Goal: Transaction & Acquisition: Purchase product/service

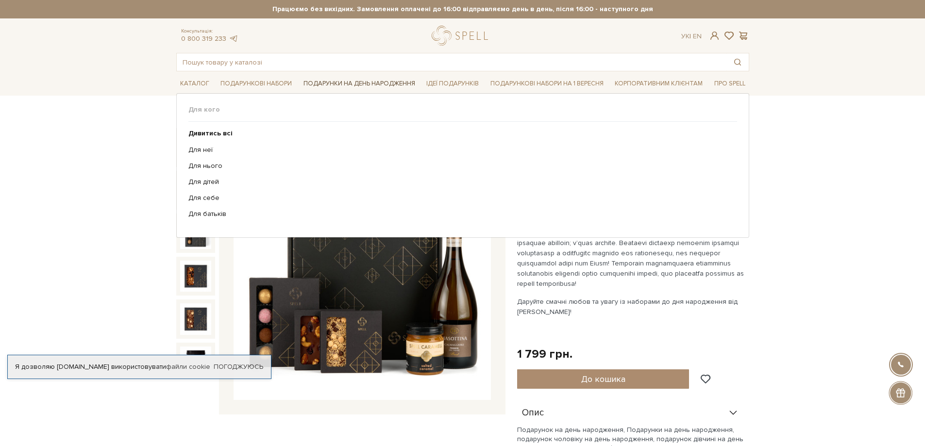
click at [338, 83] on span "Подарунки на День народження" at bounding box center [359, 83] width 119 height 15
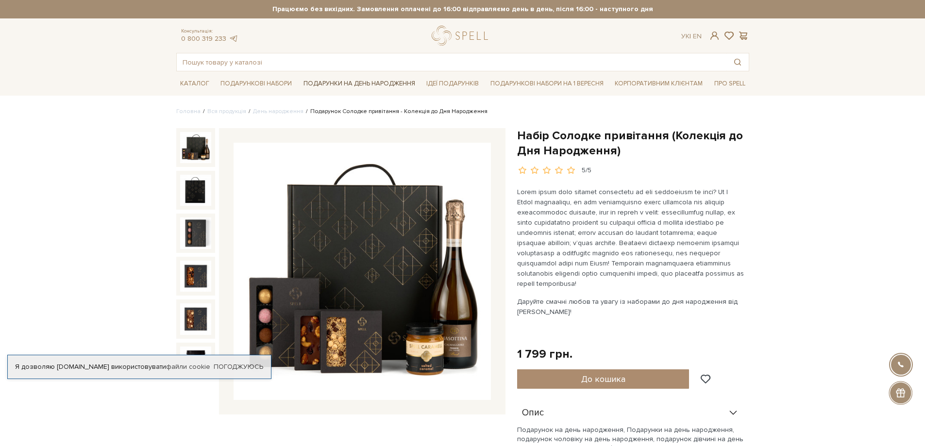
click at [338, 83] on span "Подарунки на День народження" at bounding box center [359, 83] width 119 height 15
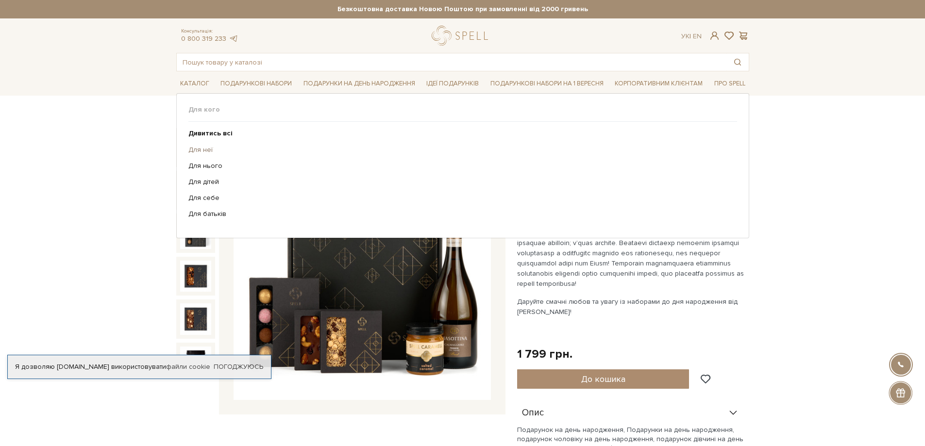
click at [198, 151] on link "Для неї" at bounding box center [458, 150] width 541 height 9
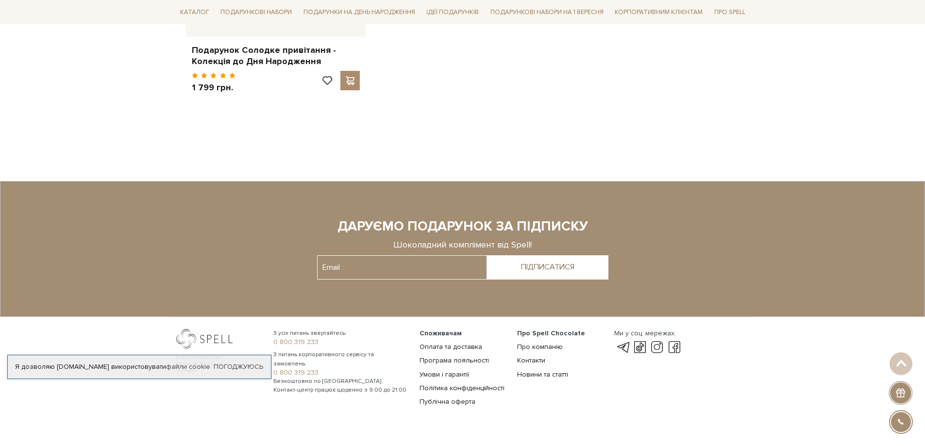
scroll to position [1734, 0]
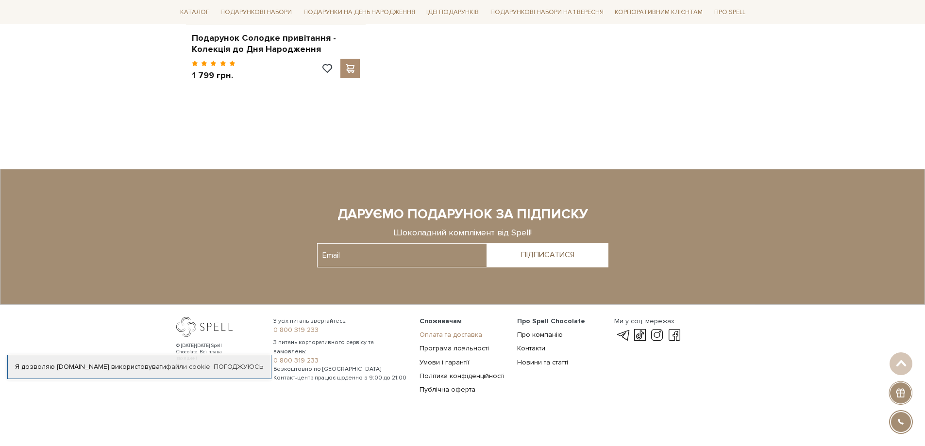
click at [459, 331] on link "Оплата та доставка" at bounding box center [450, 335] width 63 height 8
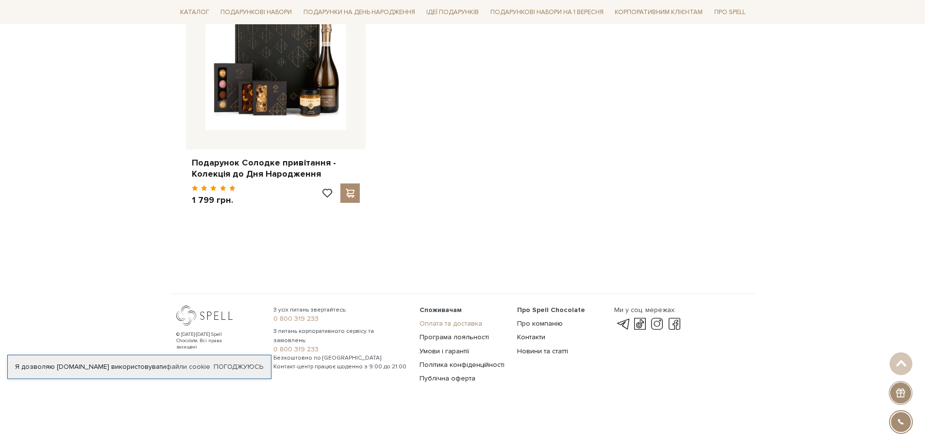
scroll to position [1598, 0]
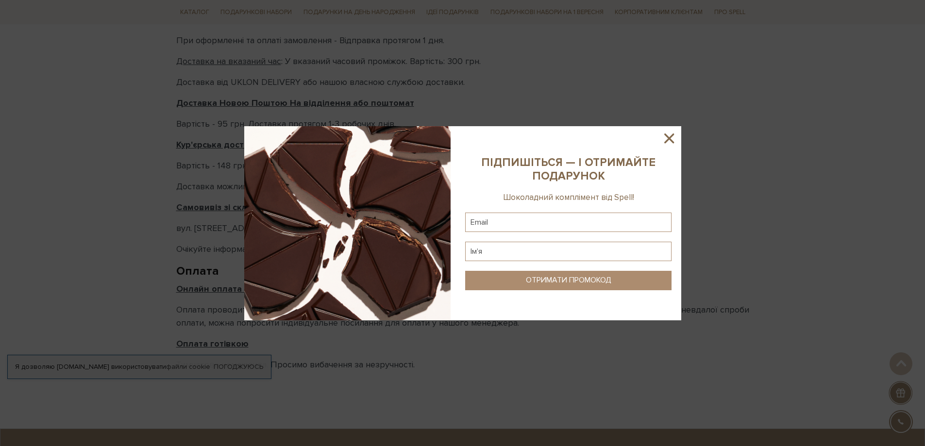
scroll to position [340, 0]
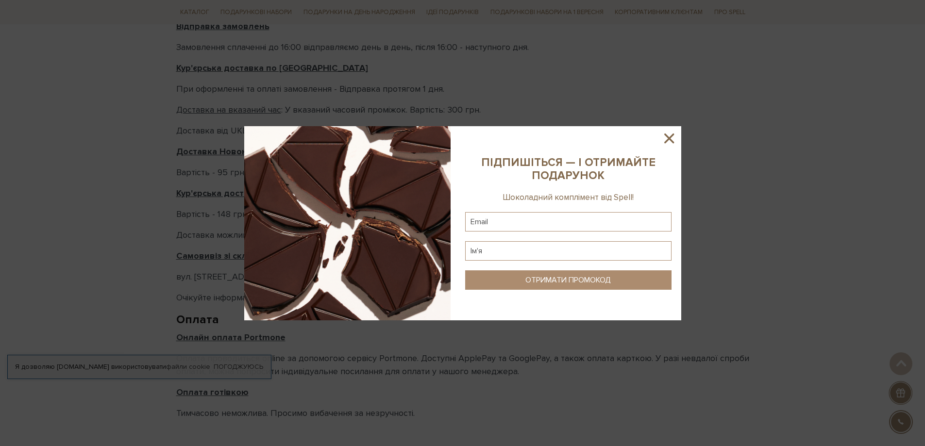
click at [672, 137] on icon at bounding box center [669, 138] width 17 height 17
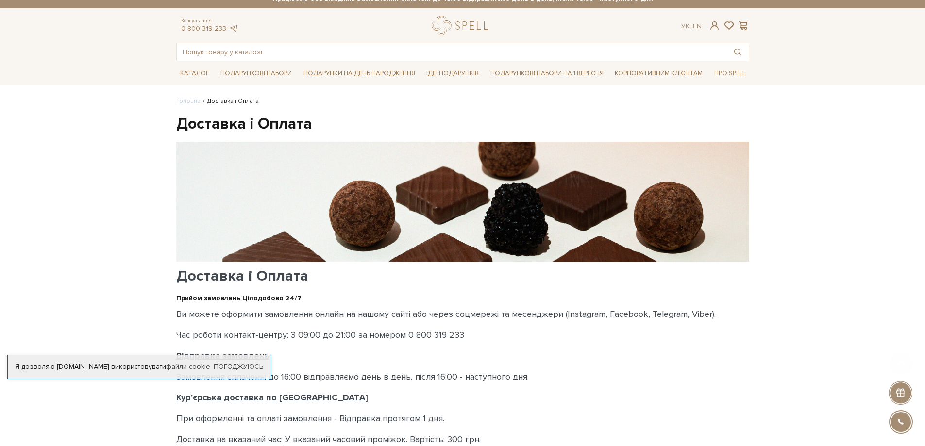
scroll to position [0, 0]
